Goal: Information Seeking & Learning: Learn about a topic

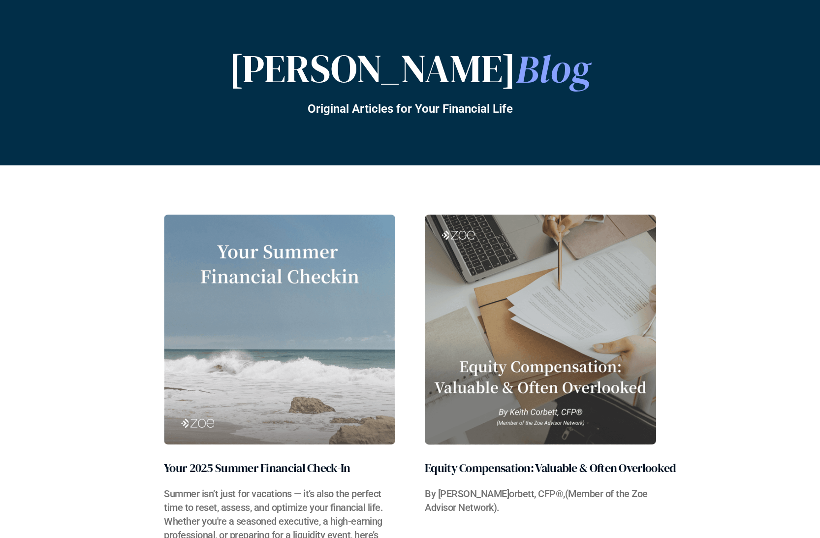
scroll to position [71, 0]
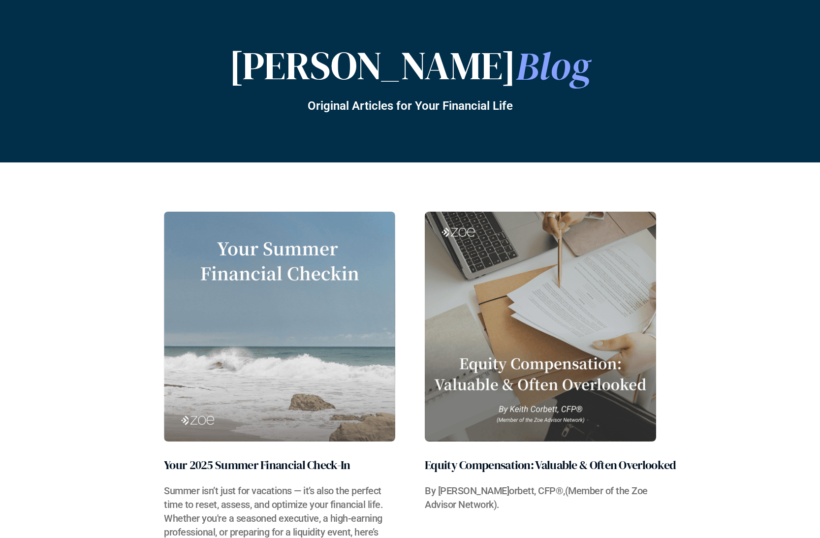
click at [249, 435] on img at bounding box center [279, 327] width 231 height 230
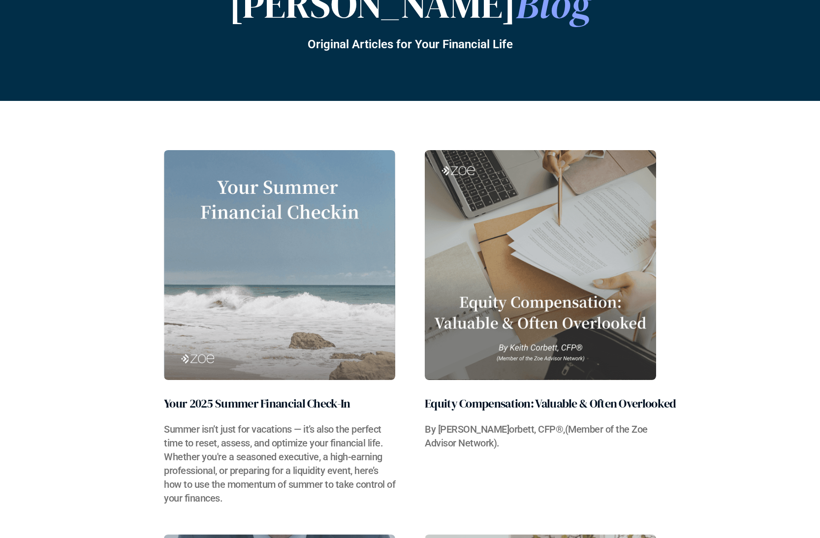
scroll to position [145, 0]
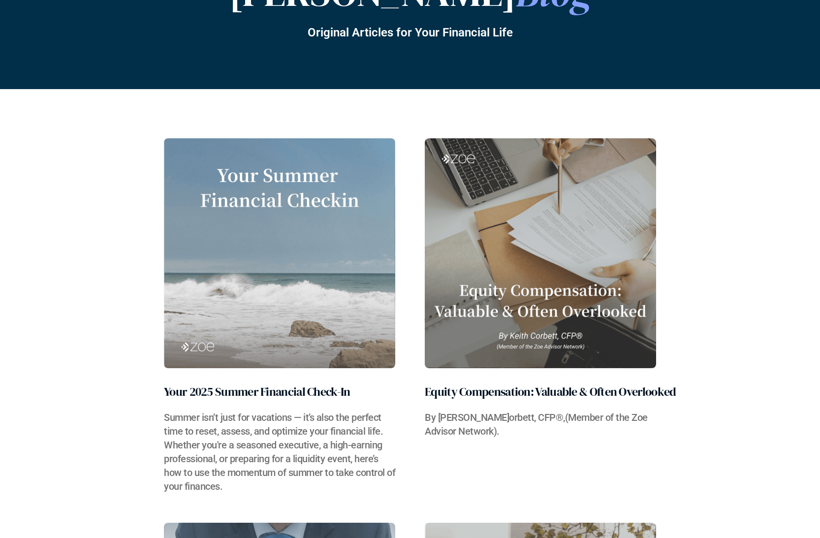
click at [248, 388] on h2 "Your 2025 Summer Financial Check-In" at bounding box center [257, 392] width 186 height 18
click at [275, 274] on img at bounding box center [279, 253] width 231 height 230
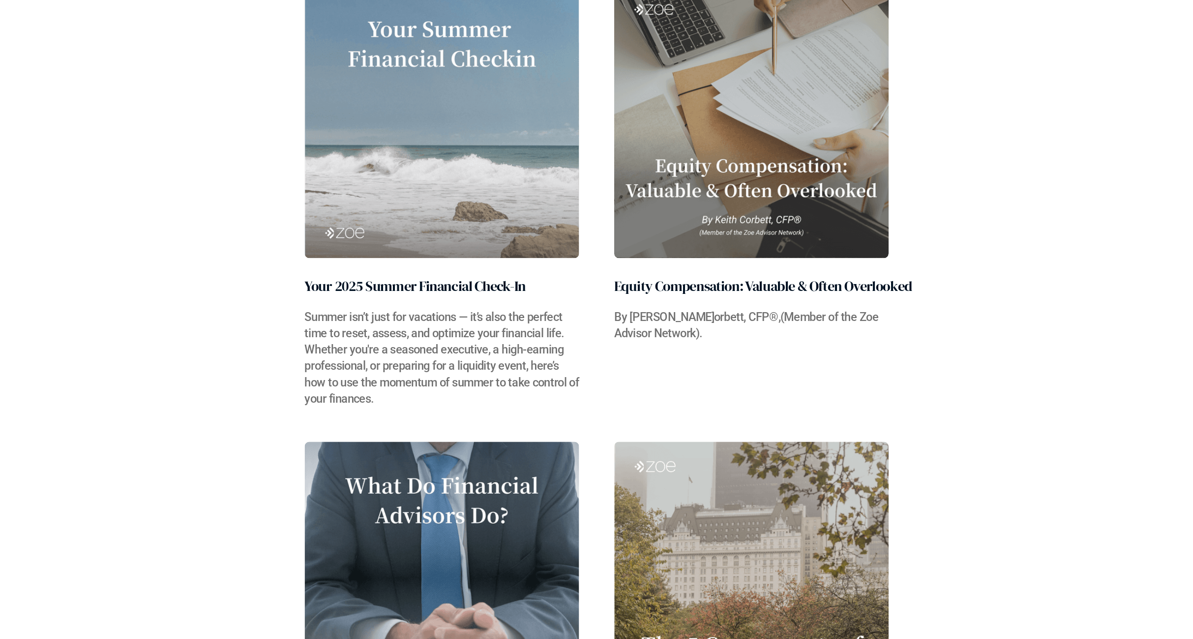
scroll to position [182, 0]
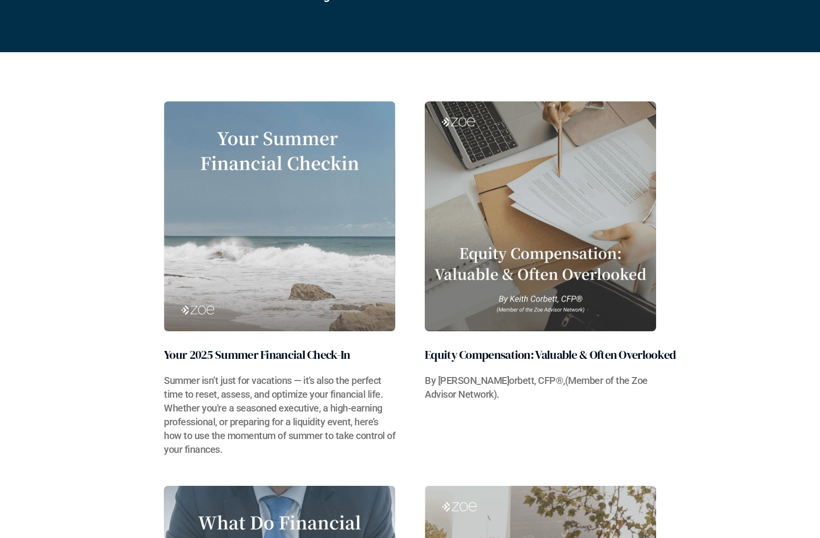
click at [301, 357] on h2 "Your 2025 Summer Financial Check-In" at bounding box center [257, 355] width 186 height 18
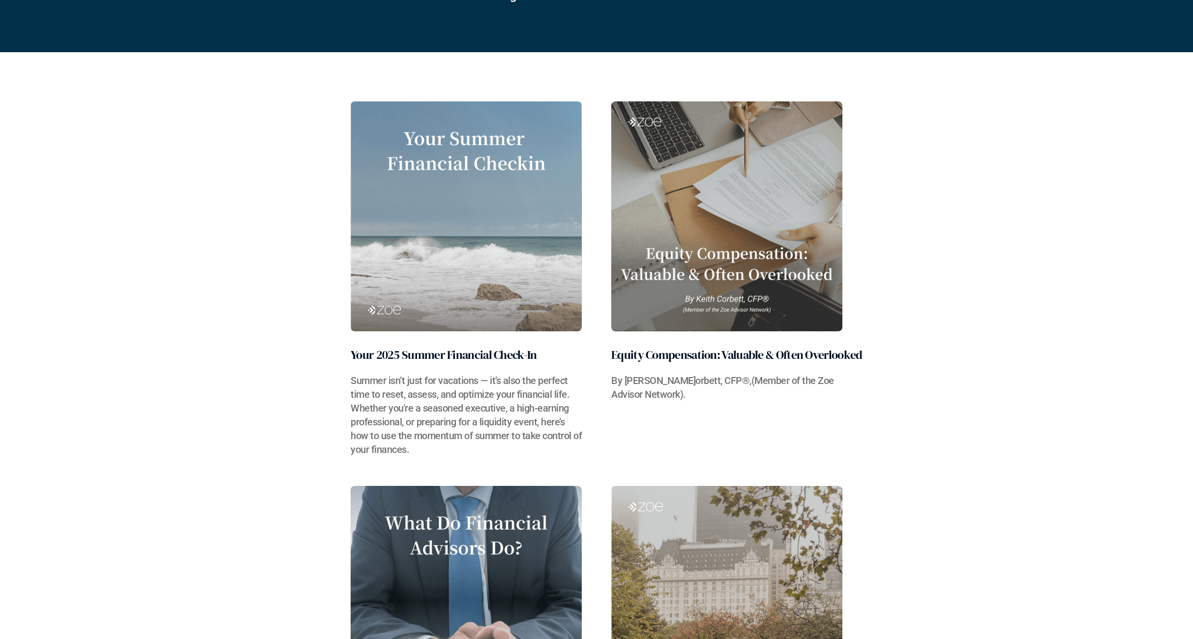
click at [381, 394] on h3 "Summer isn’t just for vacations — it’s also the perfect time to reset, assess, …" at bounding box center [466, 414] width 231 height 83
click at [385, 281] on img at bounding box center [466, 216] width 231 height 230
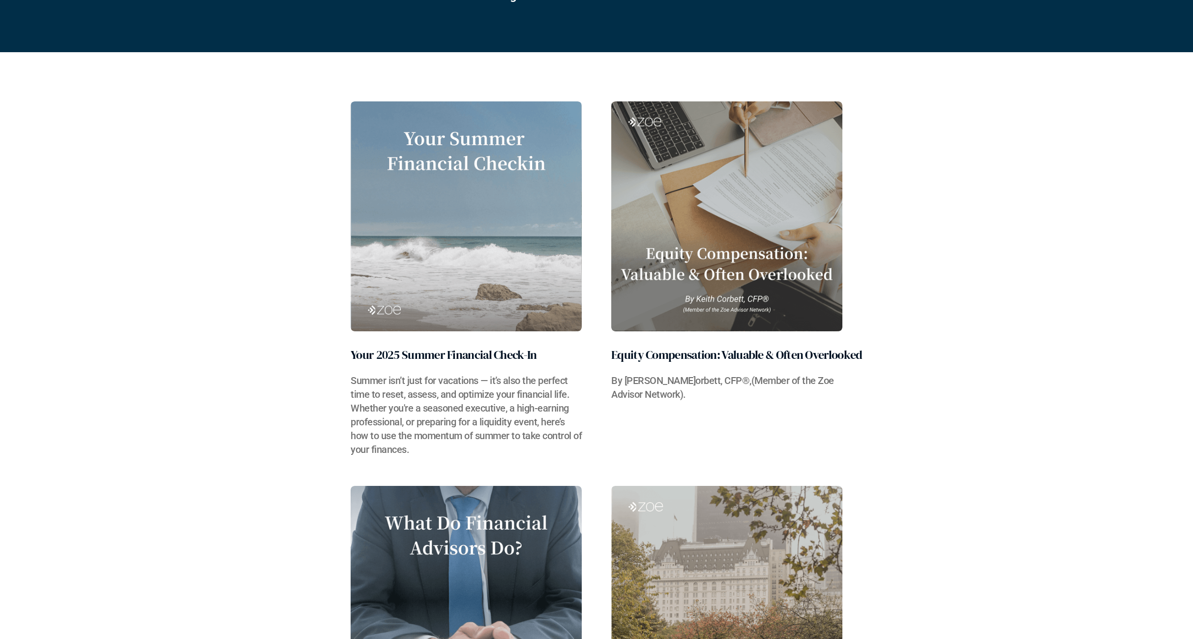
click at [385, 281] on img at bounding box center [466, 216] width 231 height 230
click at [590, 224] on div "Your 2025 Summer Financial Check-In Summer isn’t just for vacations — it’s also…" at bounding box center [597, 278] width 492 height 355
click at [674, 200] on img at bounding box center [726, 216] width 231 height 230
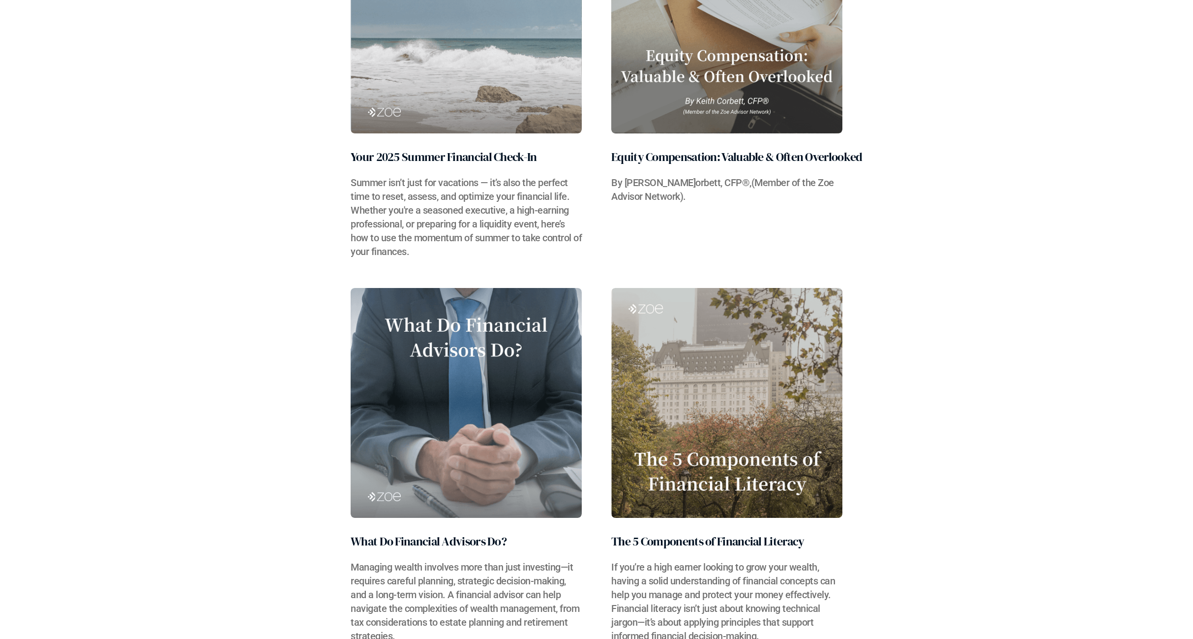
scroll to position [418, 0]
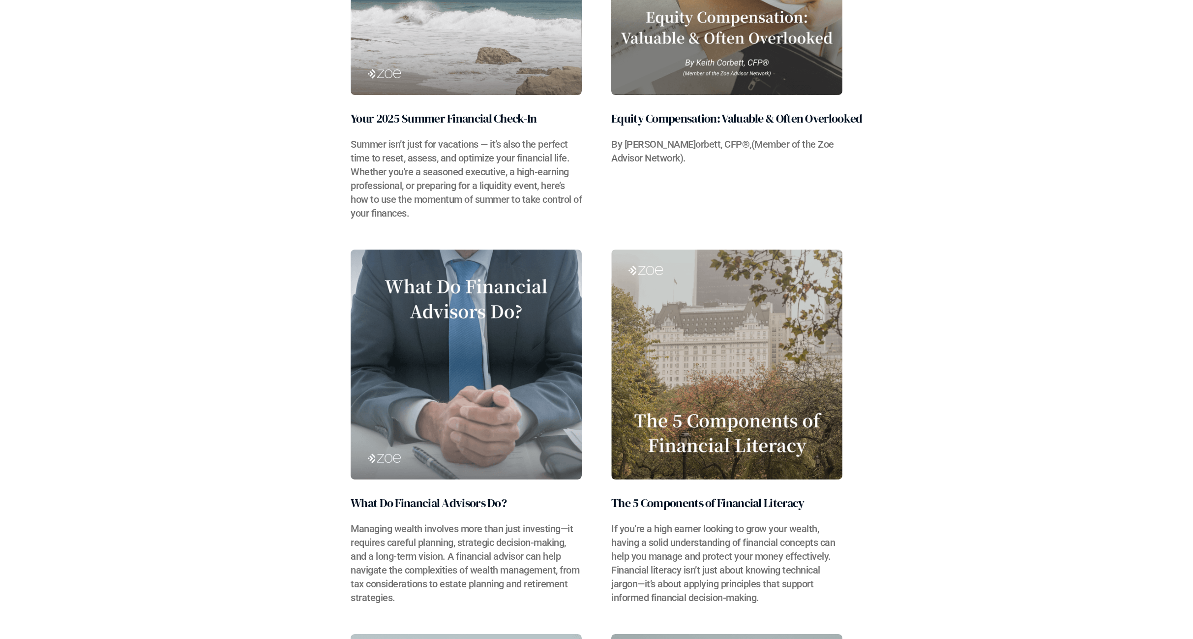
click at [746, 325] on img at bounding box center [726, 364] width 231 height 230
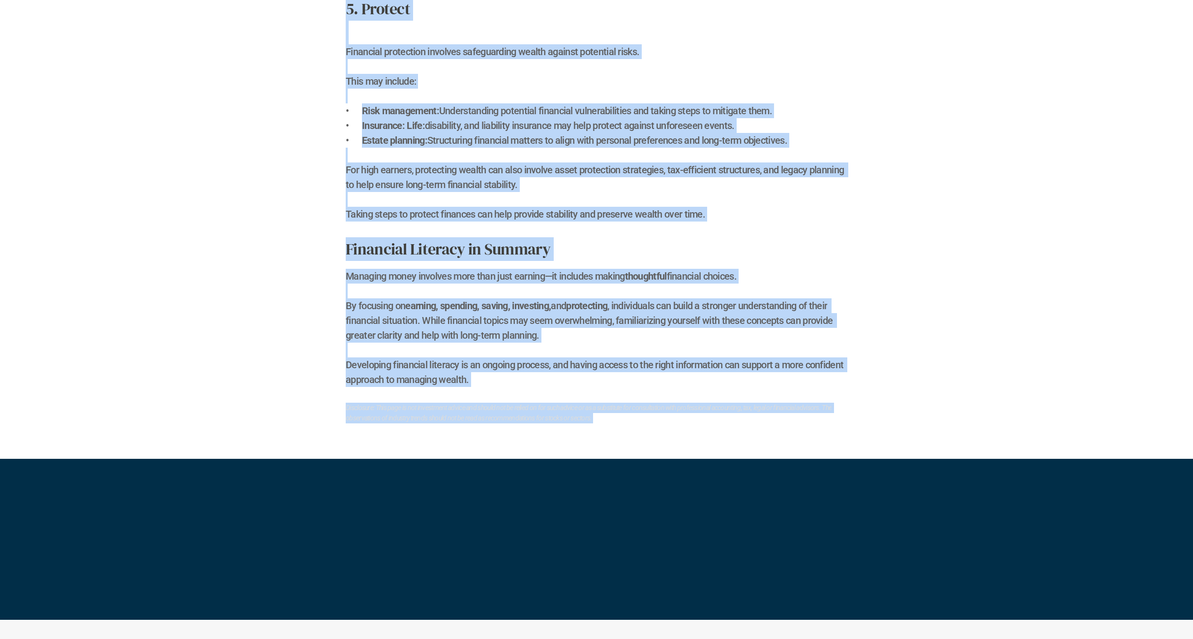
scroll to position [1586, 0]
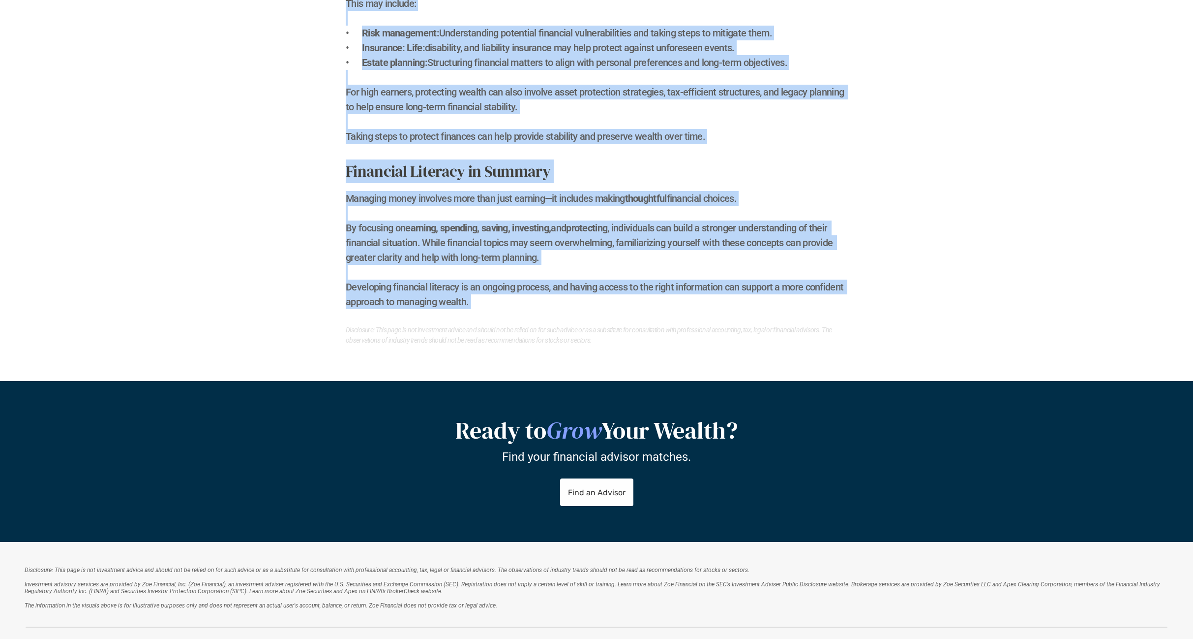
drag, startPoint x: 345, startPoint y: 383, endPoint x: 785, endPoint y: 320, distance: 444.3
copy div "Lore ip Dolorsita Consecte? Adipisc elitsed do e tempor incid utla et dolorema,…"
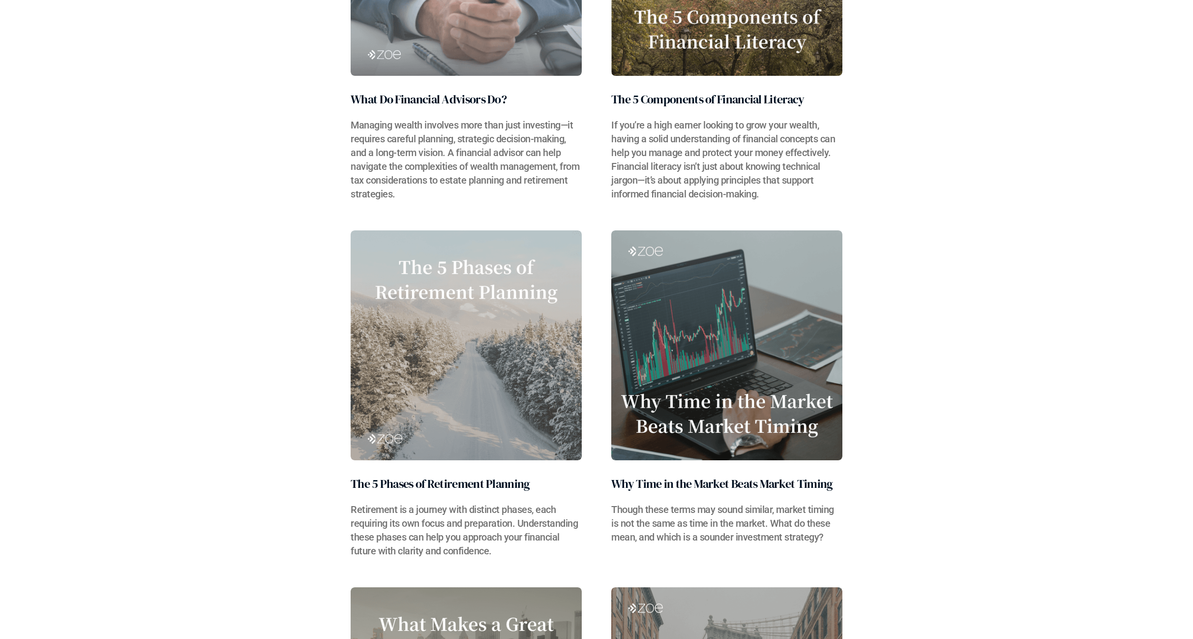
scroll to position [822, 0]
click at [390, 321] on img at bounding box center [466, 345] width 231 height 230
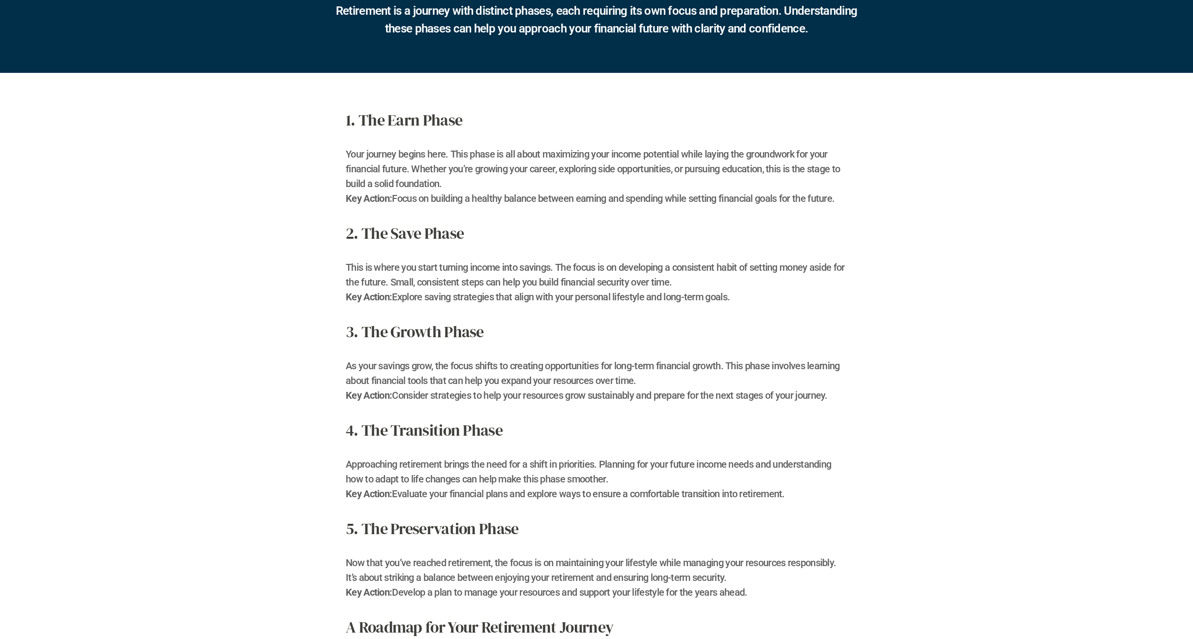
scroll to position [259, 0]
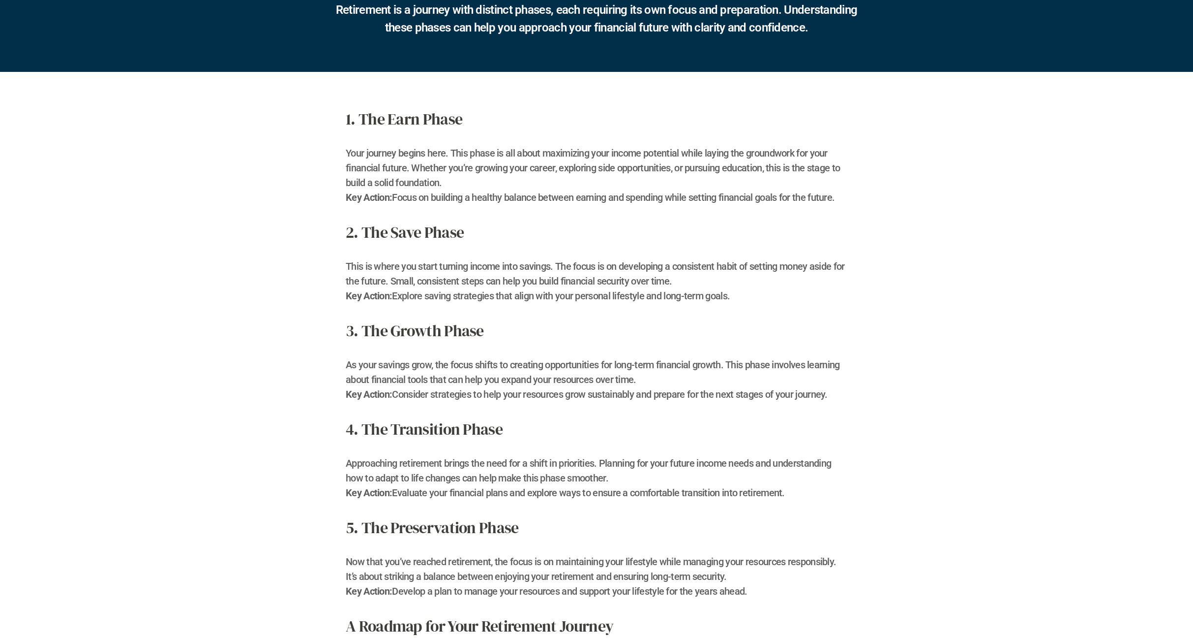
scroll to position [822, 0]
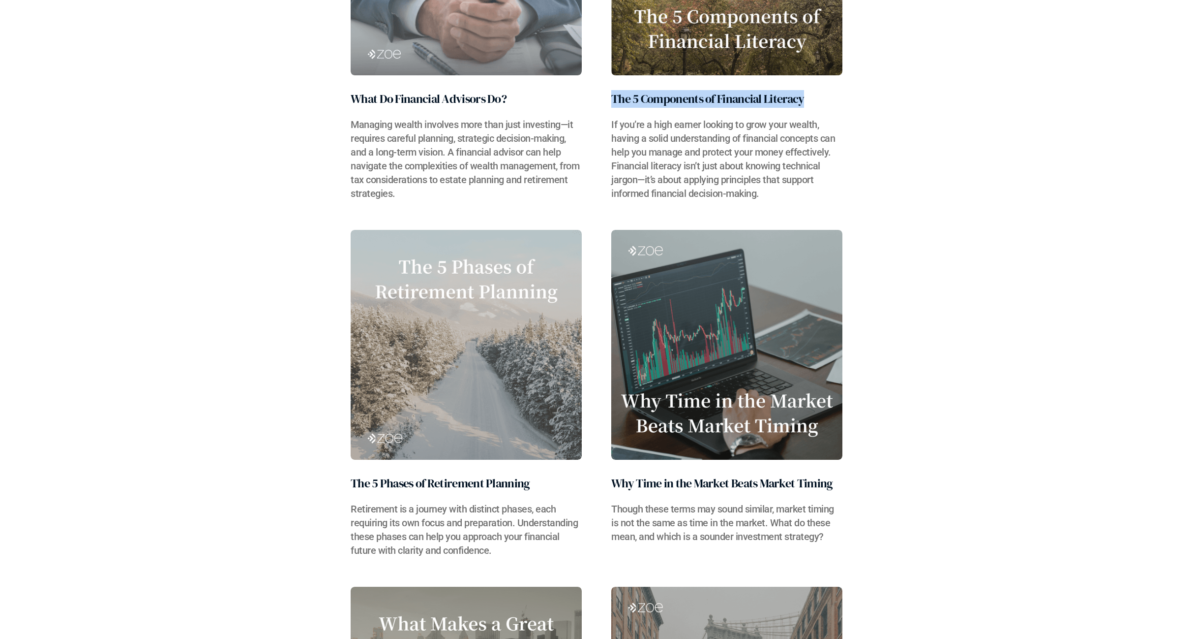
drag, startPoint x: 606, startPoint y: 97, endPoint x: 814, endPoint y: 104, distance: 207.7
click at [814, 104] on div "What Do Financial Advisors Do? Managing wealth involves more than just investin…" at bounding box center [597, 23] width 492 height 355
copy h2 "The 5 Components of Financial Literacy"
